Goal: Information Seeking & Learning: Find specific fact

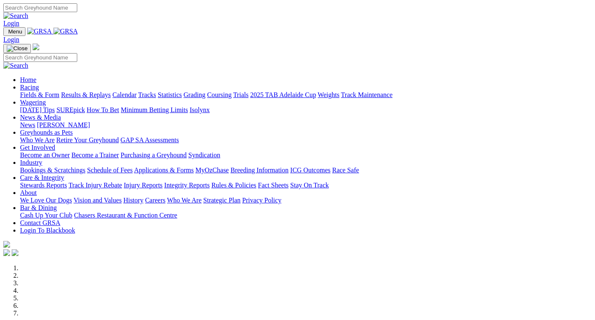
click at [210, 181] on link "Integrity Reports" at bounding box center [187, 184] width 46 height 7
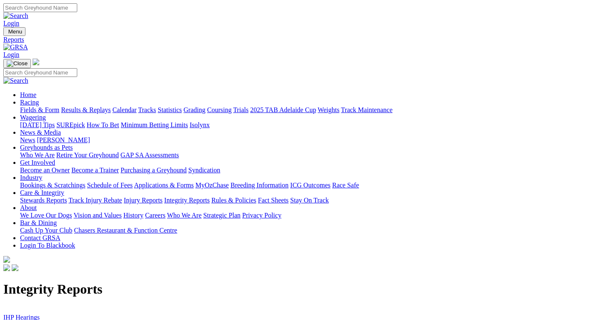
click at [38, 313] on link "IHP Hearings" at bounding box center [21, 316] width 36 height 7
